Goal: Find specific page/section: Find specific page/section

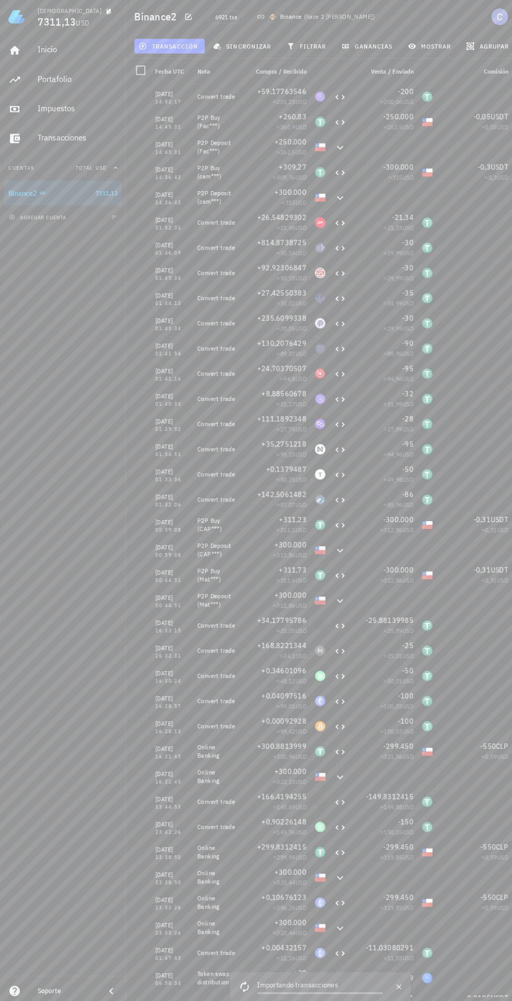
scroll to position [0, 7]
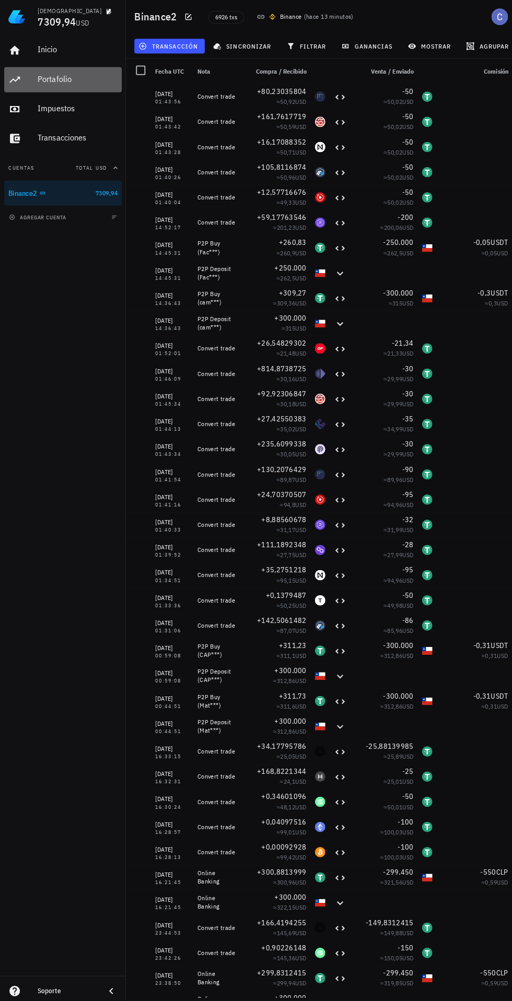
click at [43, 75] on div "Portafolio" at bounding box center [77, 79] width 79 height 10
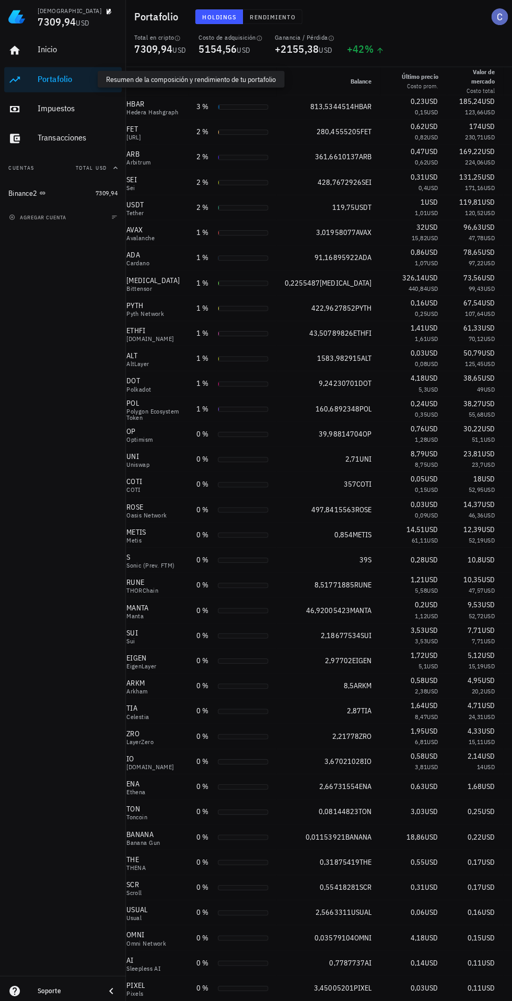
scroll to position [176, 0]
